Goal: Transaction & Acquisition: Book appointment/travel/reservation

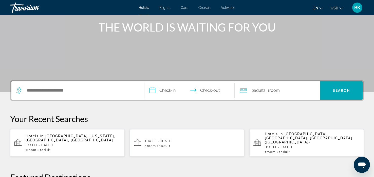
scroll to position [71, 0]
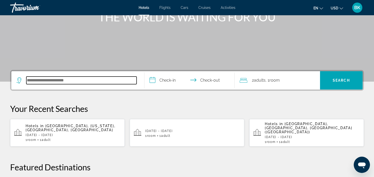
click at [38, 79] on input "Search hotel destination" at bounding box center [81, 80] width 110 height 8
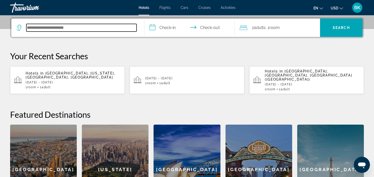
scroll to position [124, 0]
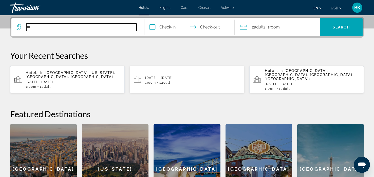
type input "*"
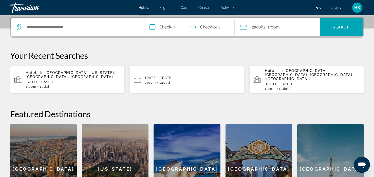
click at [154, 50] on p "Your Recent Searches" at bounding box center [187, 55] width 354 height 10
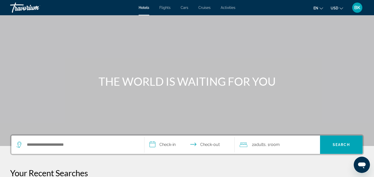
scroll to position [2, 0]
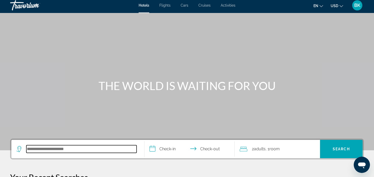
click at [34, 148] on input "Search hotel destination" at bounding box center [81, 149] width 110 height 8
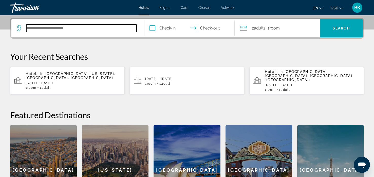
scroll to position [124, 0]
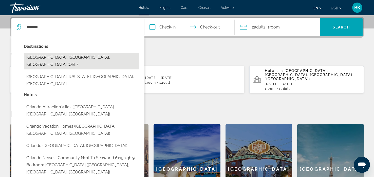
click at [55, 56] on button "[GEOGRAPHIC_DATA], [GEOGRAPHIC_DATA], [GEOGRAPHIC_DATA] (ORL)" at bounding box center [82, 61] width 116 height 17
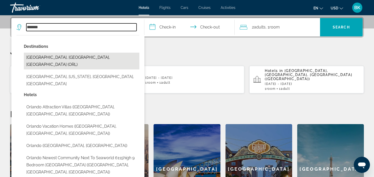
type input "**********"
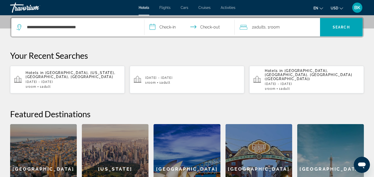
click at [163, 26] on input "**********" at bounding box center [191, 28] width 93 height 20
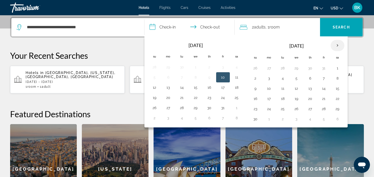
click at [338, 44] on th "Next month" at bounding box center [338, 45] width 14 height 11
click at [337, 44] on th "Next month" at bounding box center [338, 45] width 14 height 11
click at [269, 78] on button "5" at bounding box center [269, 78] width 8 height 7
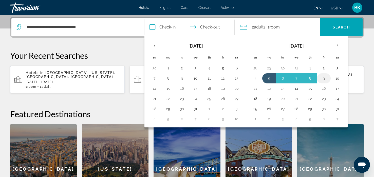
click at [323, 77] on button "9" at bounding box center [324, 78] width 8 height 7
type input "**********"
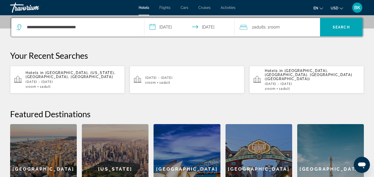
click at [263, 27] on span "Adults" at bounding box center [260, 27] width 12 height 5
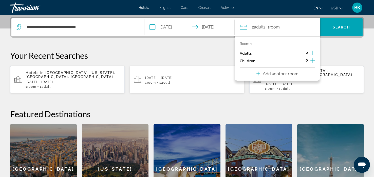
click at [313, 53] on icon "Increment adults" at bounding box center [313, 53] width 5 height 6
click at [325, 57] on p "Your Recent Searches" at bounding box center [187, 55] width 354 height 10
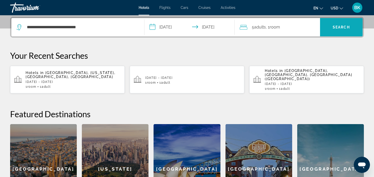
click at [334, 28] on span "Search" at bounding box center [341, 27] width 17 height 4
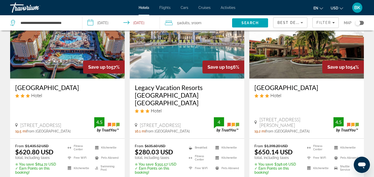
scroll to position [50, 0]
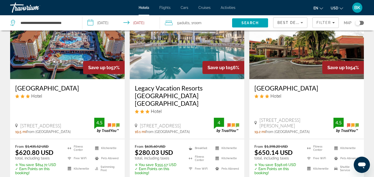
click at [169, 58] on img "Main content" at bounding box center [187, 38] width 115 height 81
